Goal: Find specific page/section: Find specific page/section

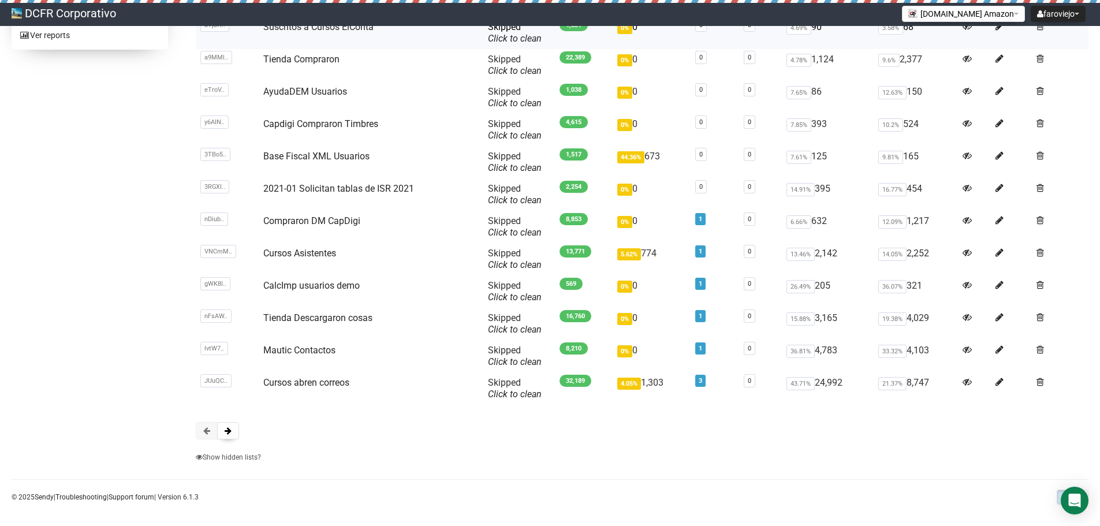
scroll to position [235, 0]
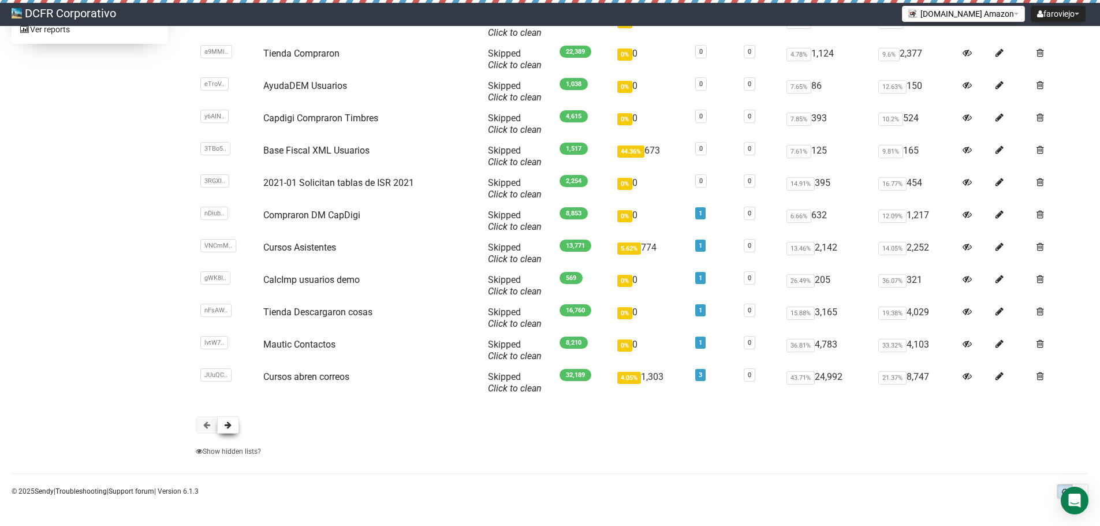
click at [227, 430] on button at bounding box center [228, 424] width 22 height 17
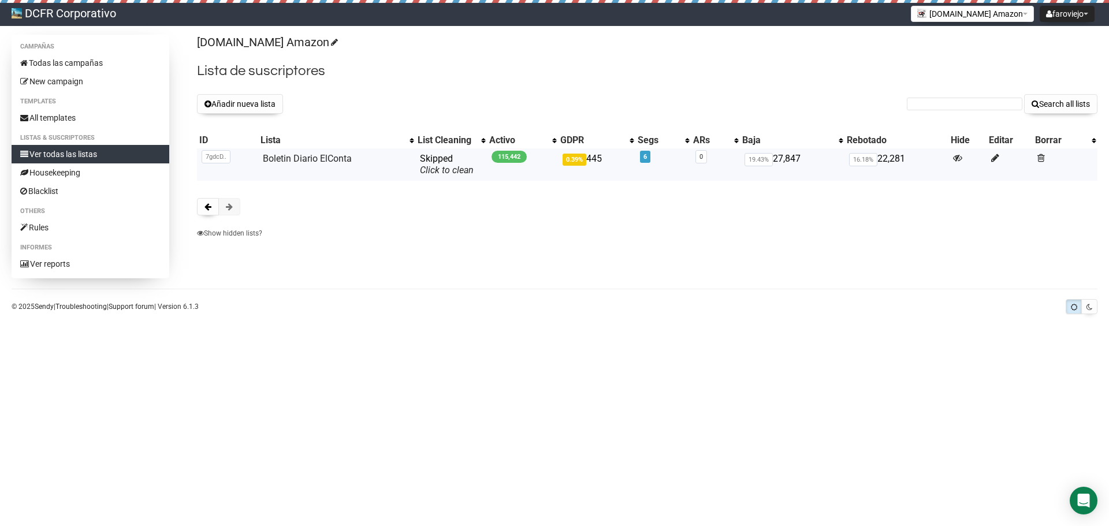
click at [650, 156] on span "6" at bounding box center [645, 157] width 10 height 12
click at [646, 158] on link "6" at bounding box center [644, 157] width 3 height 8
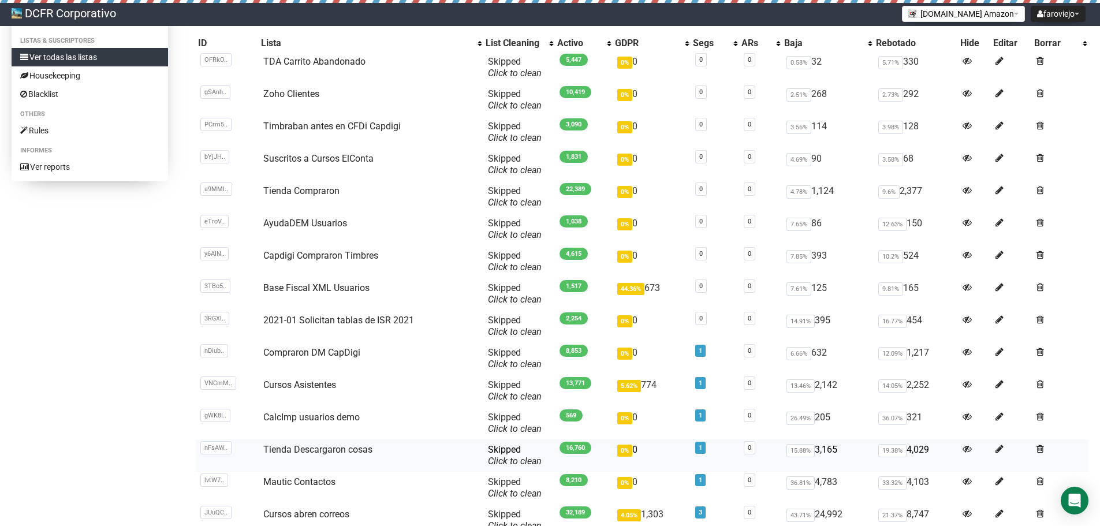
scroll to position [235, 0]
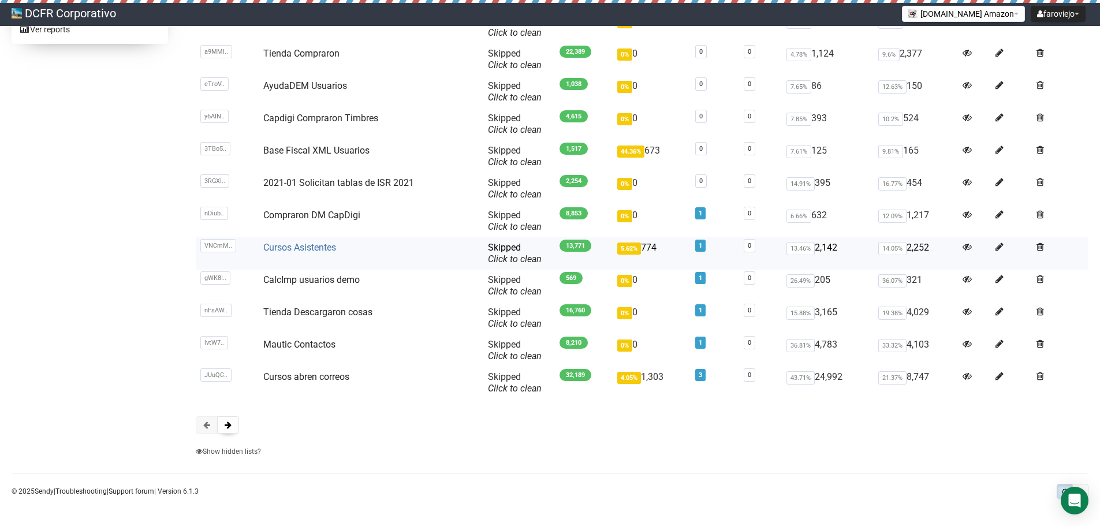
click at [271, 251] on link "Cursos Asistentes" at bounding box center [299, 247] width 73 height 11
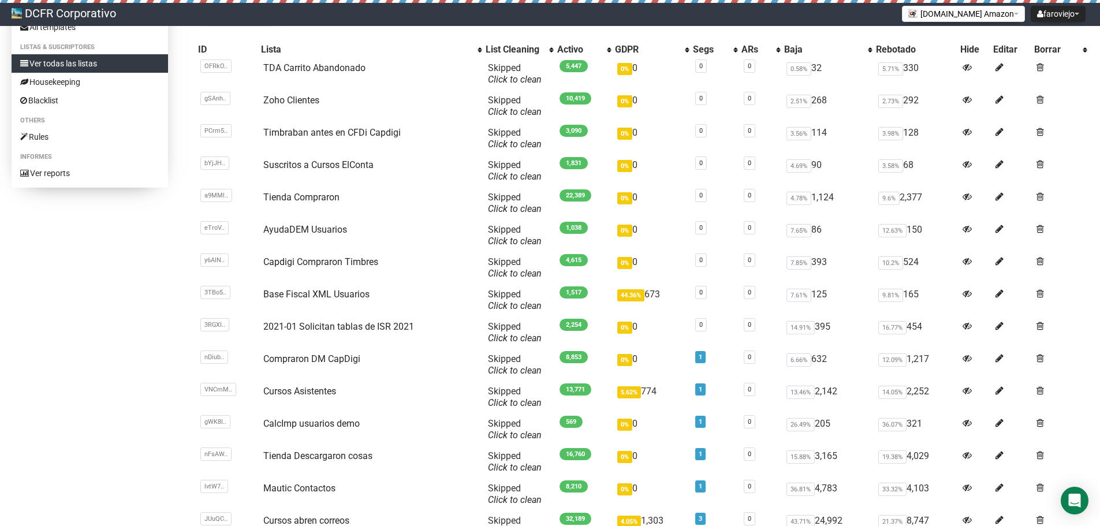
scroll to position [61, 0]
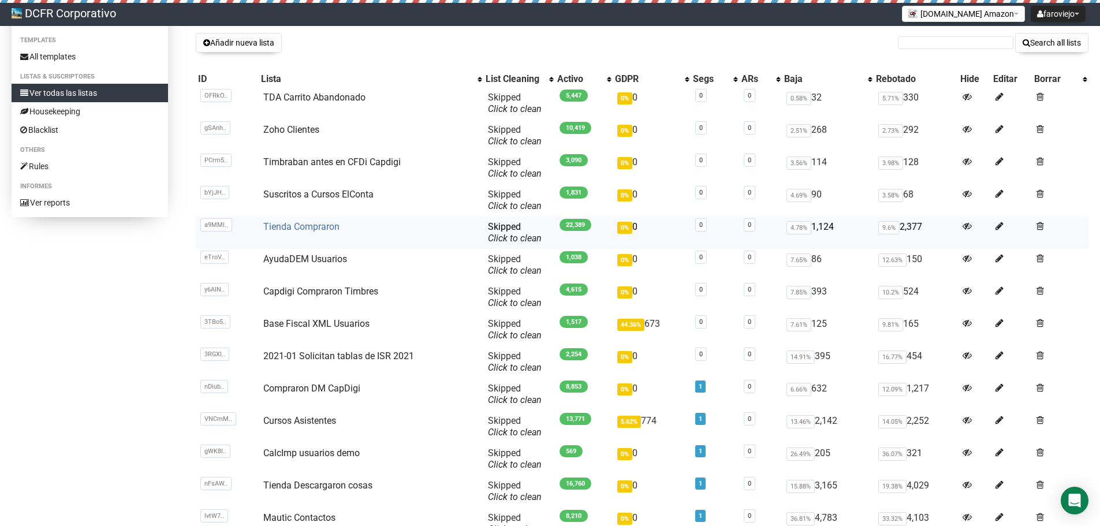
click at [318, 230] on link "Tienda Compraron" at bounding box center [301, 226] width 76 height 11
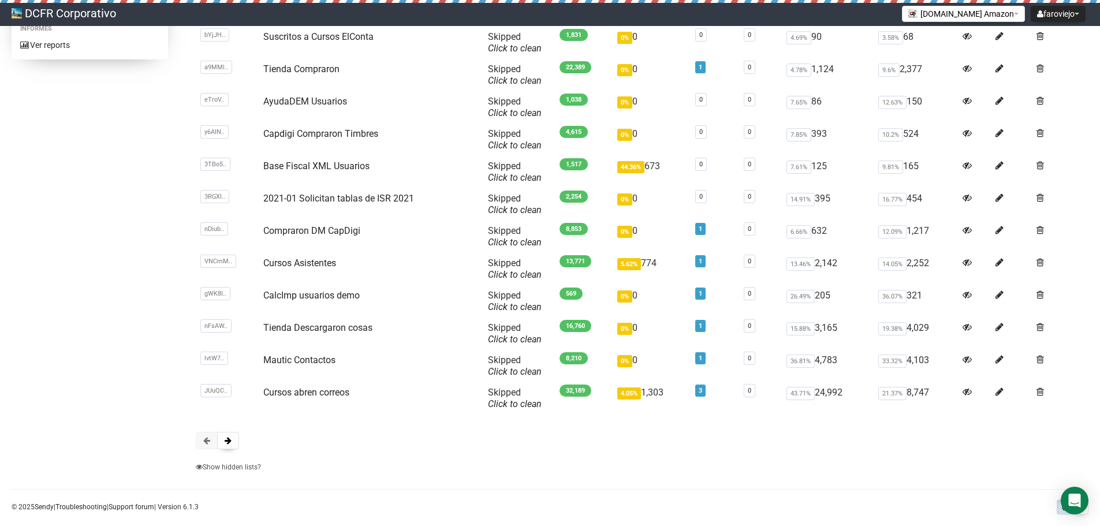
scroll to position [235, 0]
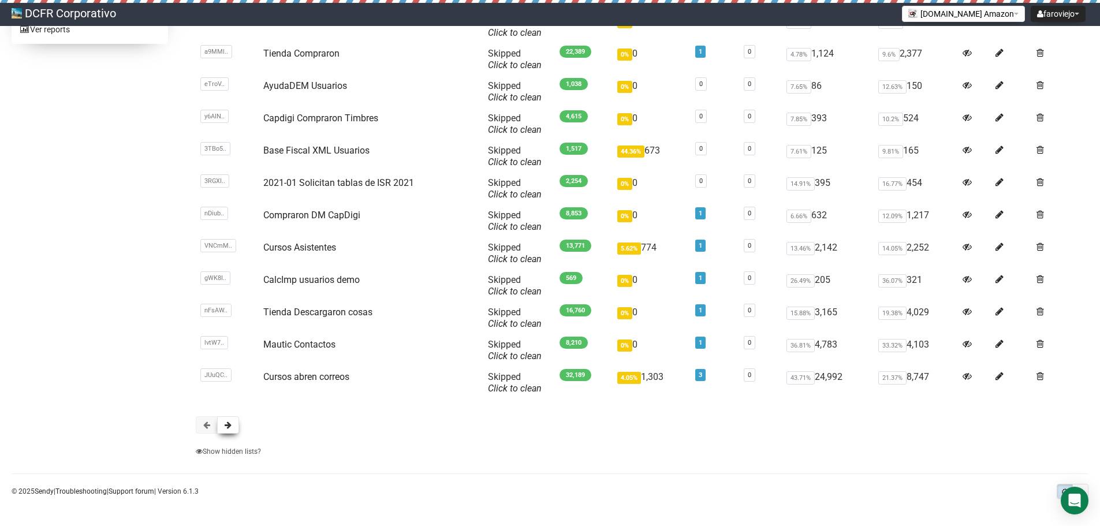
click at [226, 426] on span at bounding box center [228, 425] width 7 height 8
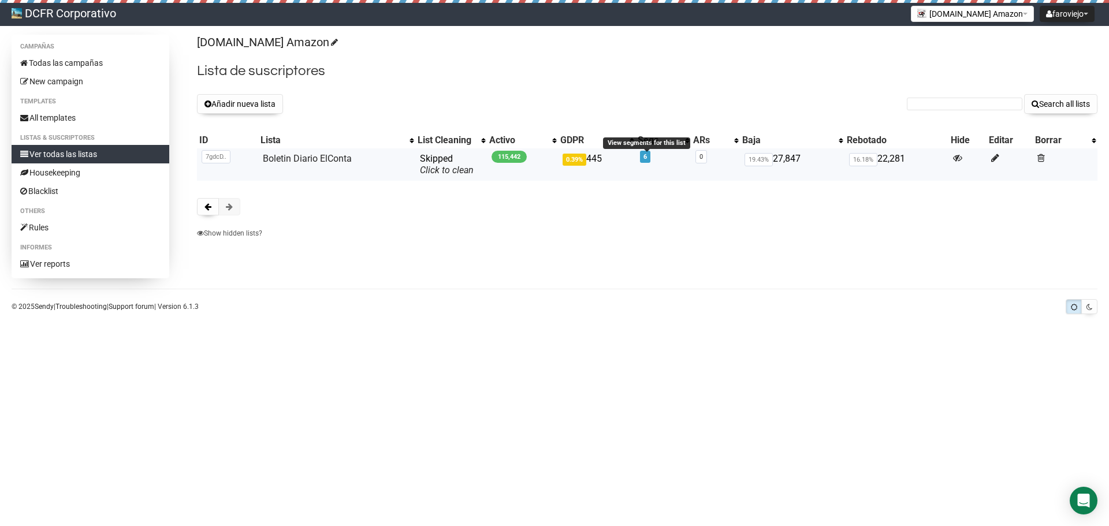
click at [647, 157] on link "6" at bounding box center [644, 157] width 3 height 8
